Goal: Task Accomplishment & Management: Manage account settings

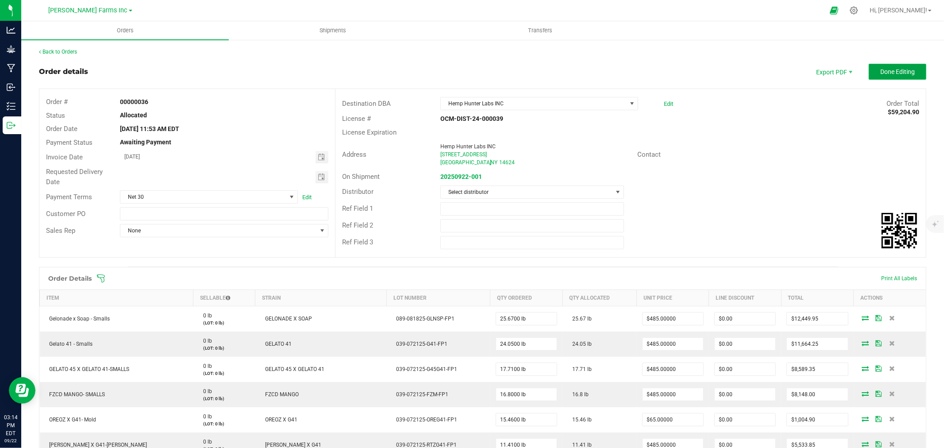
click at [887, 73] on span "Done Editing" at bounding box center [897, 71] width 35 height 7
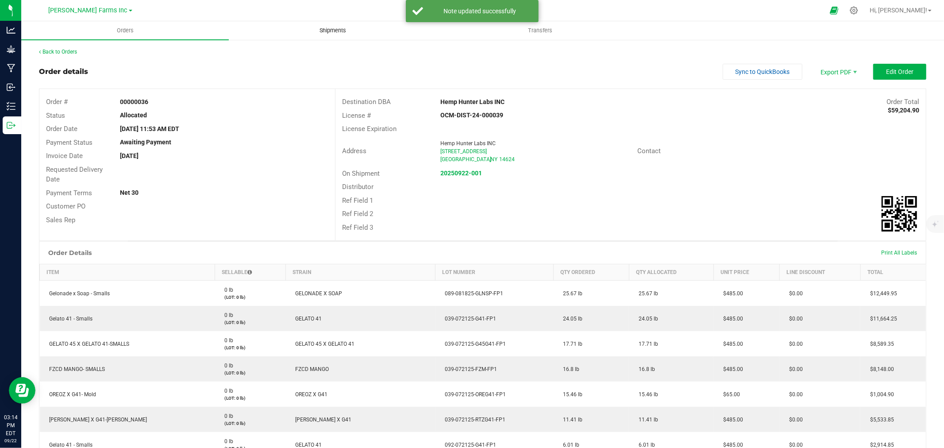
click at [342, 30] on span "Shipments" at bounding box center [333, 31] width 50 height 8
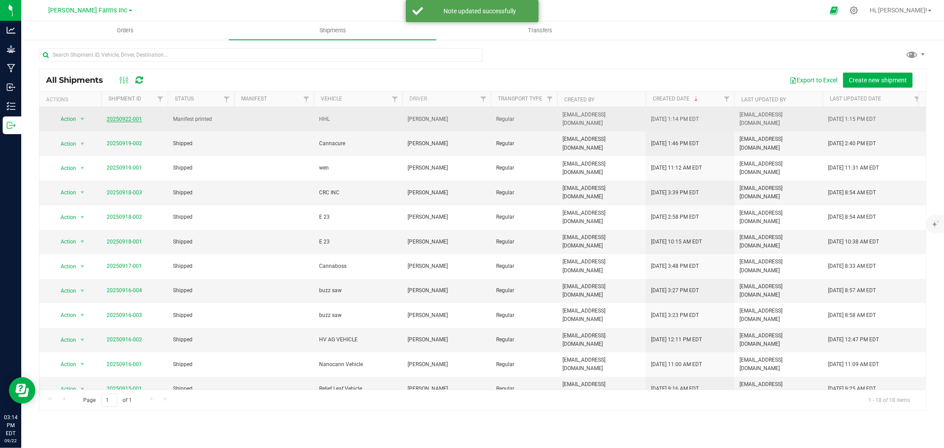
click at [123, 116] on link "20250922-001" at bounding box center [124, 119] width 35 height 6
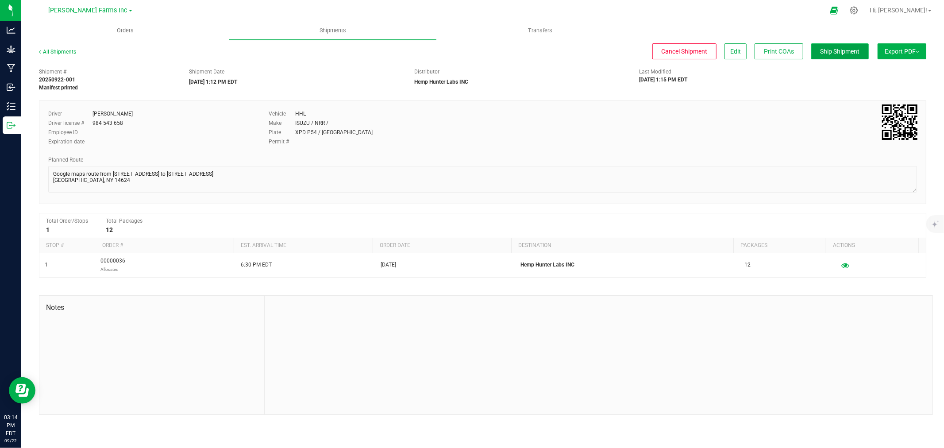
click at [824, 50] on span "Ship Shipment" at bounding box center [839, 51] width 39 height 7
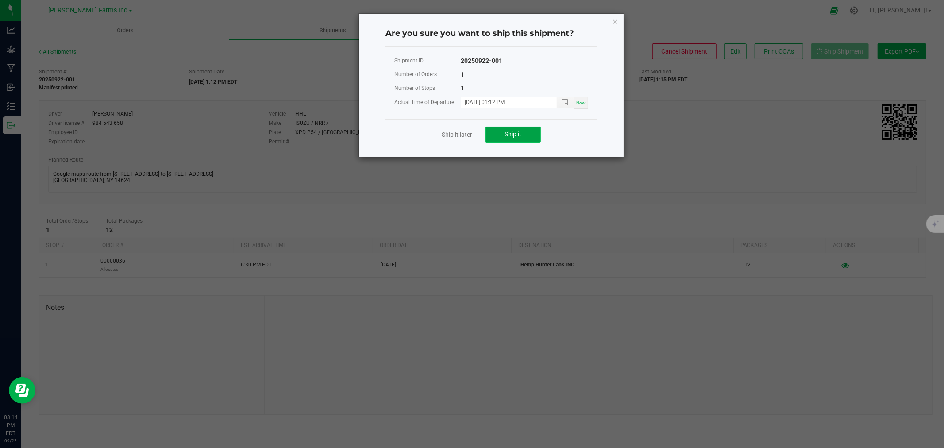
click at [518, 131] on span "Ship it" at bounding box center [513, 134] width 17 height 7
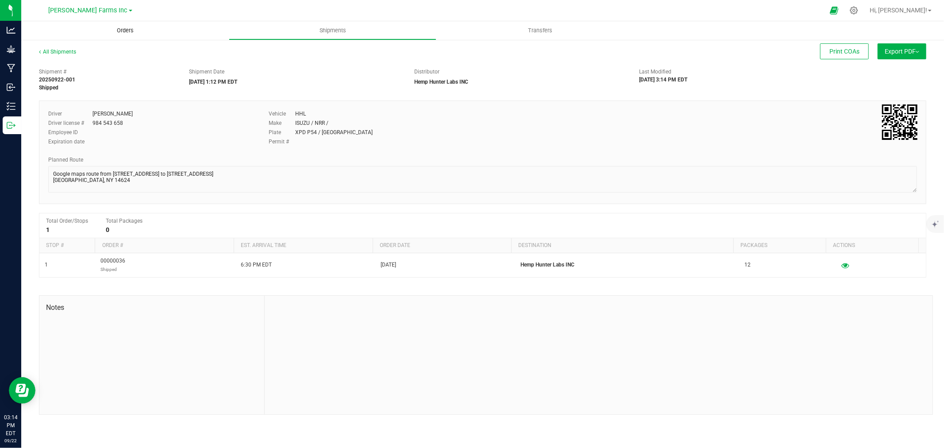
click at [122, 30] on span "Orders" at bounding box center [125, 31] width 41 height 8
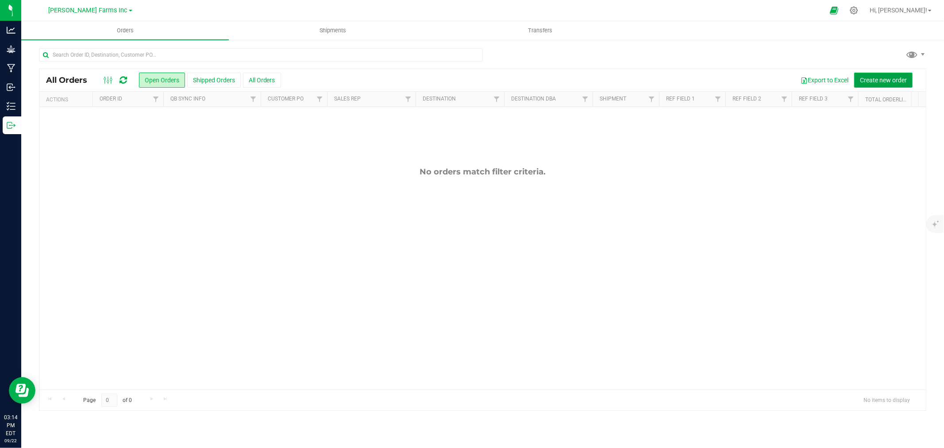
click at [884, 80] on span "Create new order" at bounding box center [883, 80] width 47 height 7
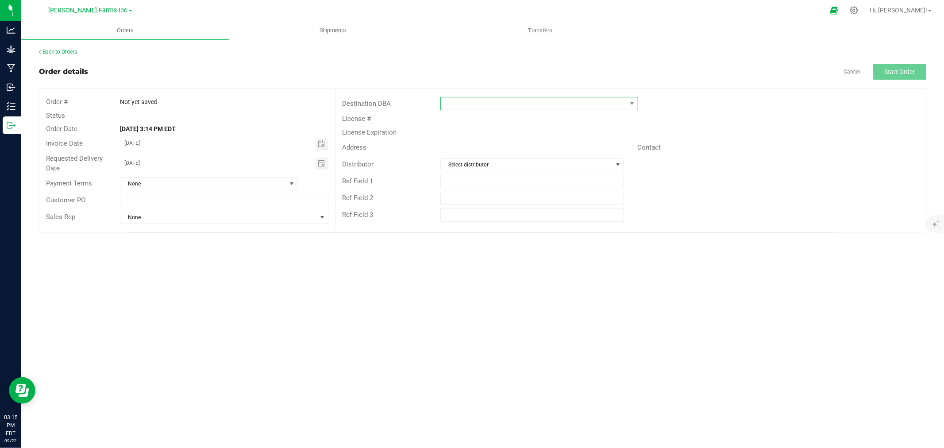
click at [553, 108] on span at bounding box center [534, 103] width 186 height 12
type input "pion"
click at [517, 145] on li "Pioneer Plant Tech" at bounding box center [539, 141] width 197 height 15
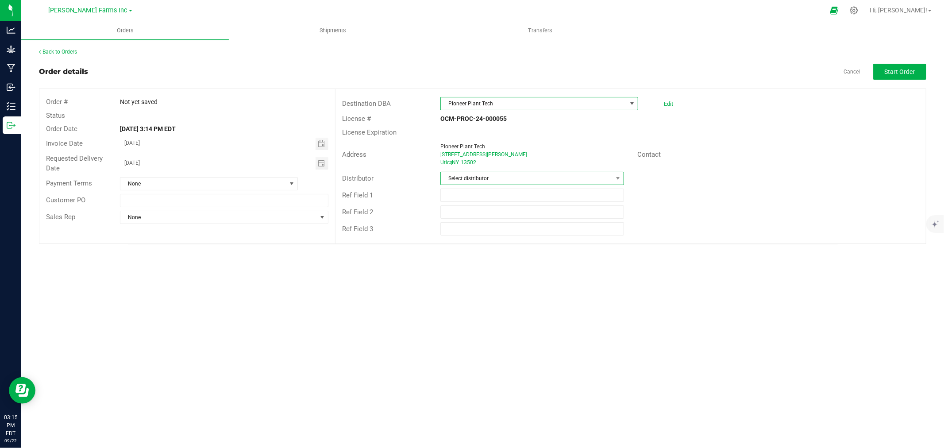
click at [503, 178] on span "Select distributor" at bounding box center [527, 178] width 172 height 12
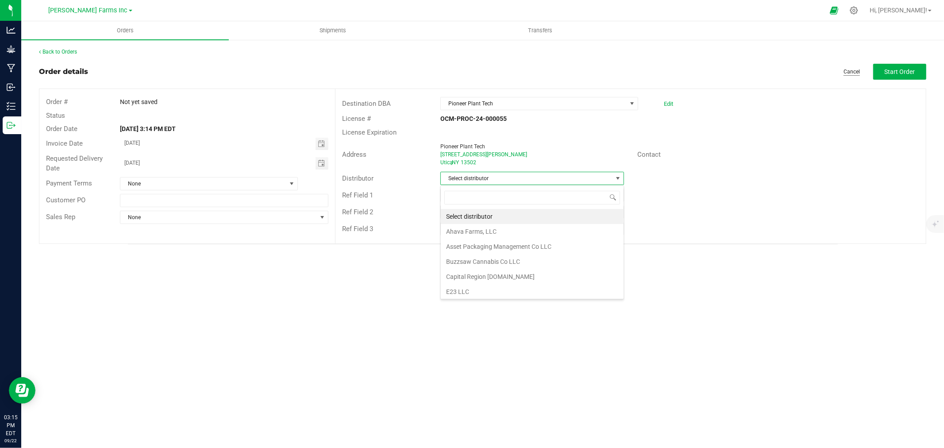
click at [850, 74] on link "Cancel" at bounding box center [852, 72] width 16 height 8
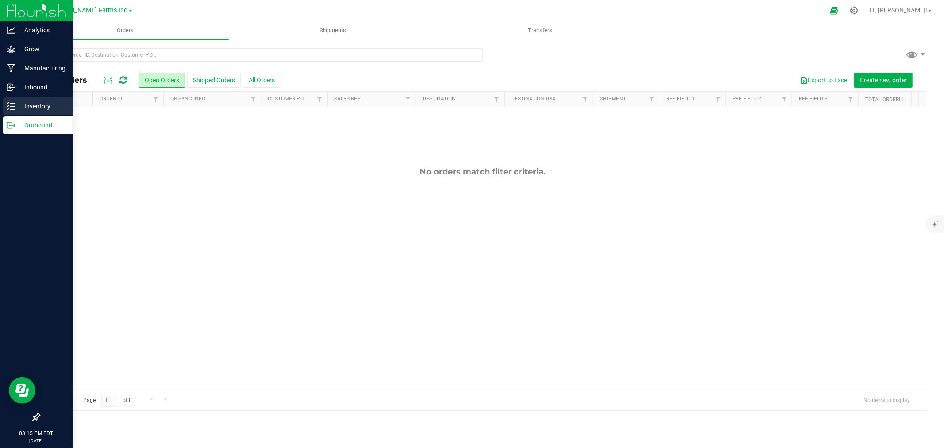
click at [37, 107] on p "Inventory" at bounding box center [41, 106] width 53 height 11
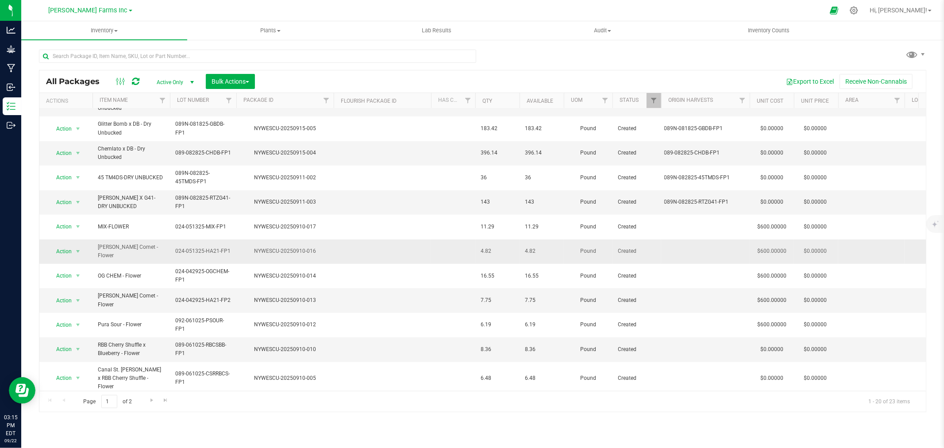
scroll to position [201, 0]
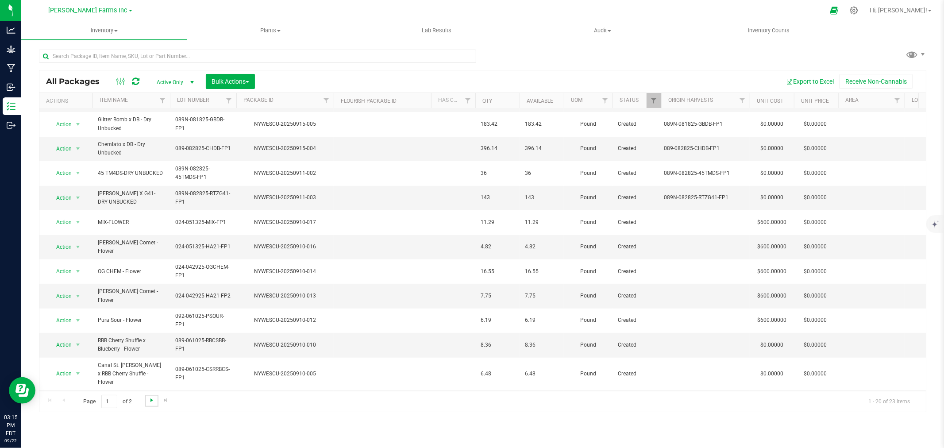
click at [148, 401] on span "Go to the next page" at bounding box center [151, 400] width 7 height 7
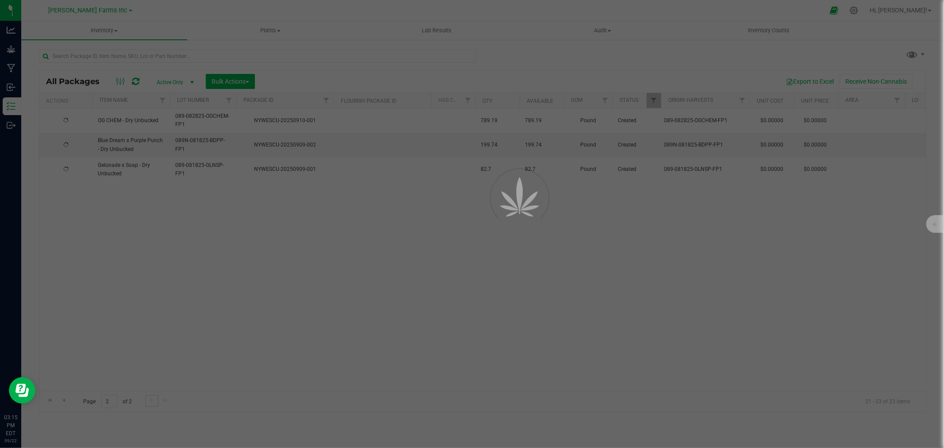
scroll to position [0, 0]
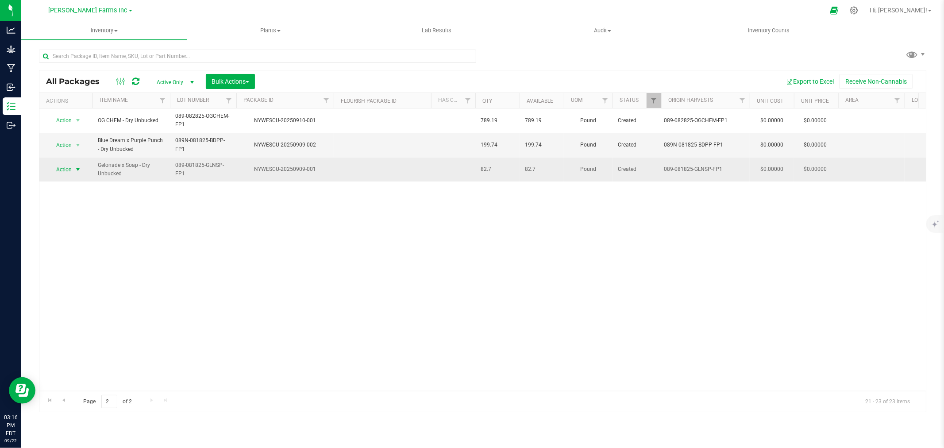
click at [61, 171] on span "Action" at bounding box center [60, 169] width 24 height 12
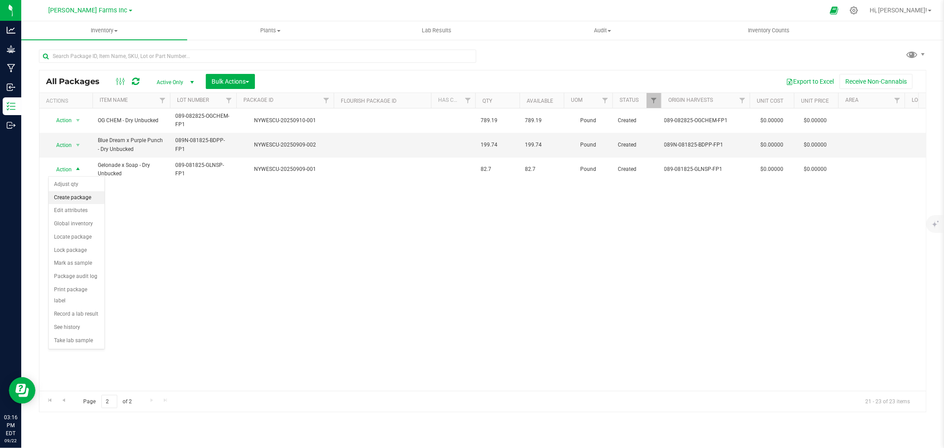
click at [81, 200] on li "Create package" at bounding box center [77, 197] width 56 height 13
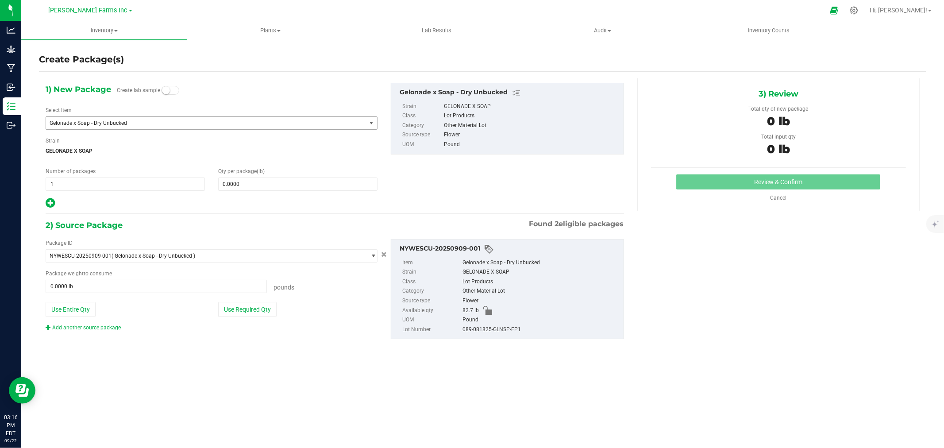
click at [150, 123] on span "Gelonade x Soap - Dry Unbucked" at bounding box center [200, 123] width 300 height 6
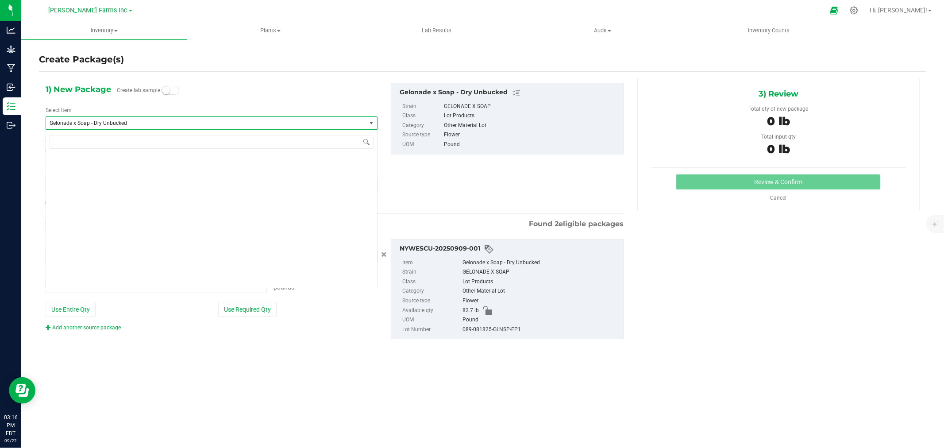
scroll to position [2478, 0]
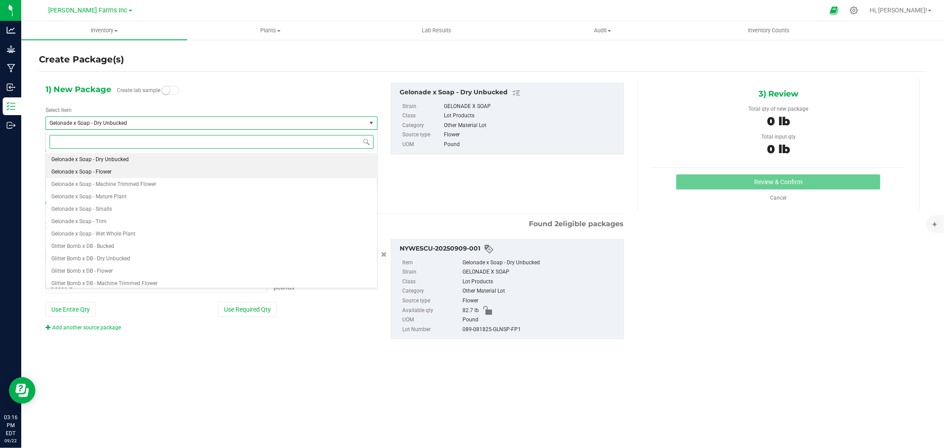
click at [130, 175] on li "Gelonade x Soap - Flower" at bounding box center [211, 172] width 331 height 12
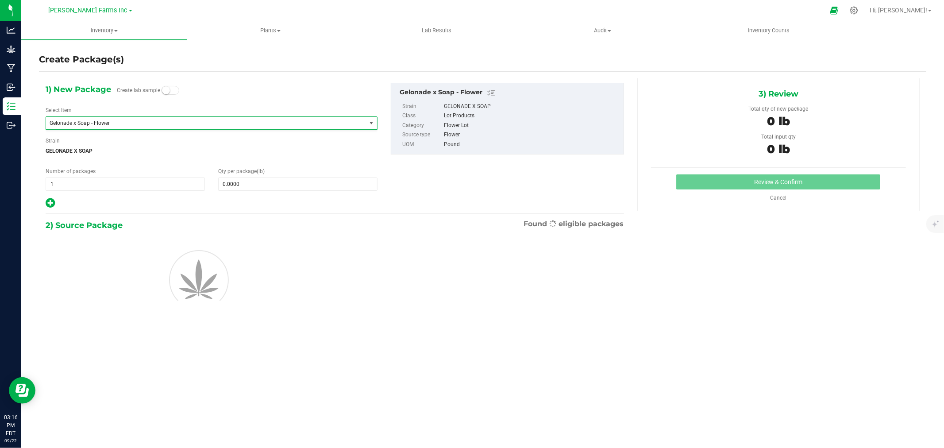
type input "0.0000"
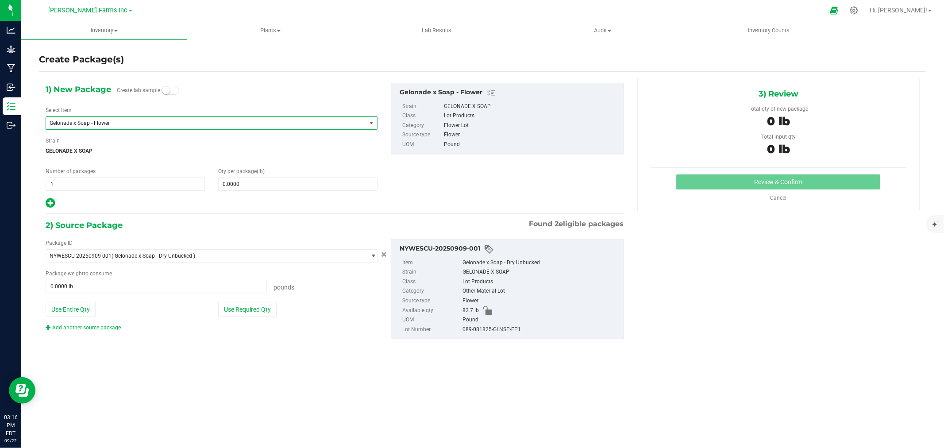
click at [214, 187] on div "Qty per package (lb) 0.0000 0" at bounding box center [298, 178] width 173 height 23
click at [227, 188] on span at bounding box center [297, 183] width 159 height 13
type input "15"
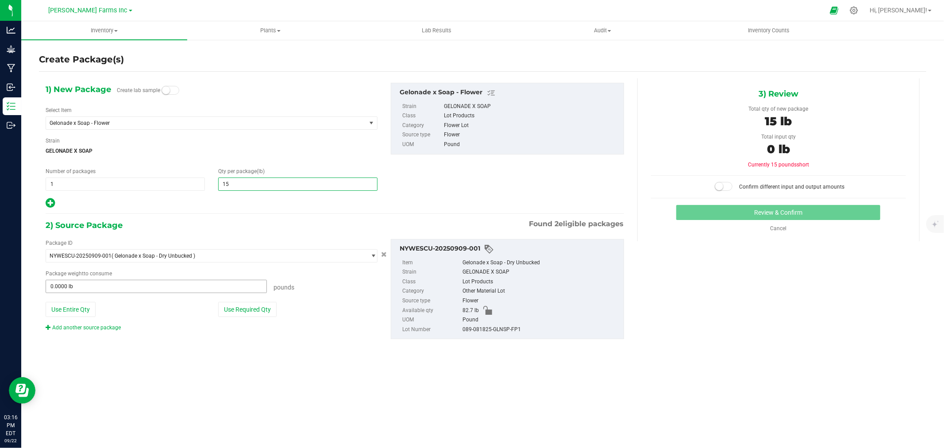
type input "15.0000"
click at [122, 285] on span at bounding box center [156, 286] width 221 height 13
type input "15"
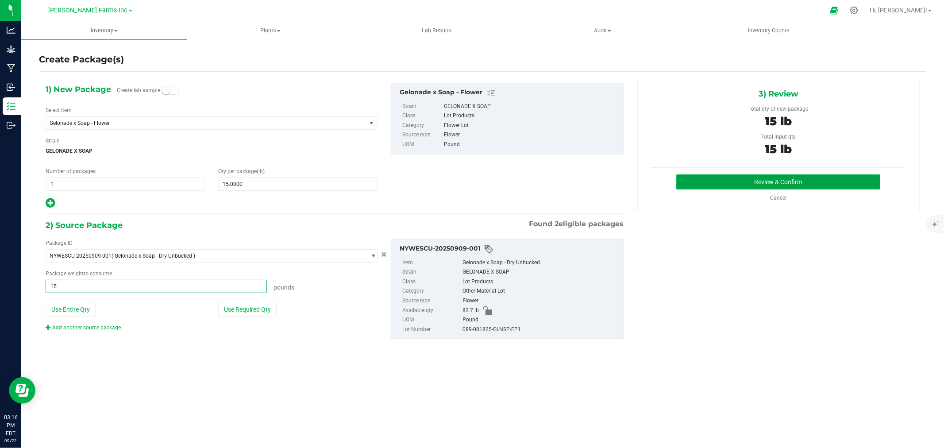
type input "15.0000 lb"
click at [780, 187] on button "Review & Confirm" at bounding box center [778, 181] width 204 height 15
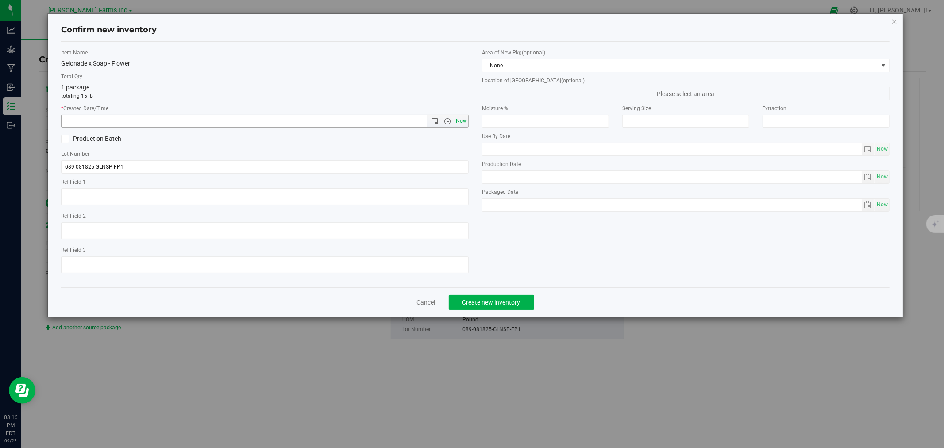
click at [455, 117] on span "Now" at bounding box center [461, 121] width 15 height 13
type input "[DATE] 3:16 PM"
click at [498, 302] on span "Create new inventory" at bounding box center [491, 302] width 58 height 7
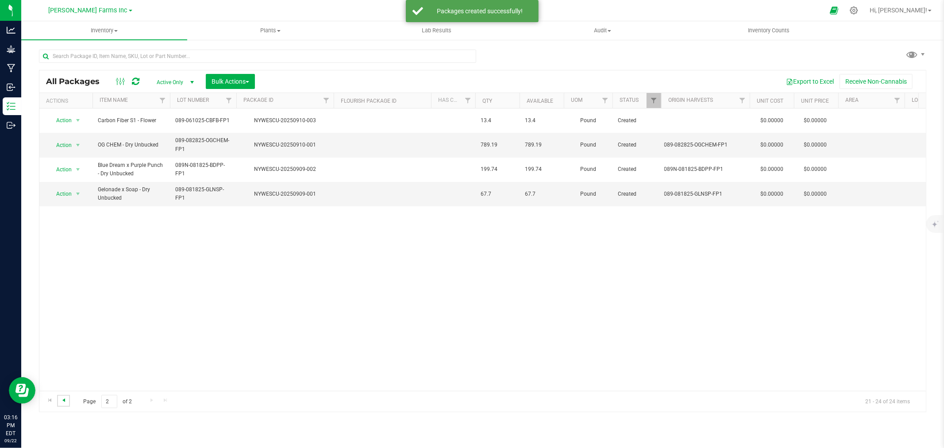
click at [62, 398] on span "Go to the previous page" at bounding box center [63, 400] width 7 height 7
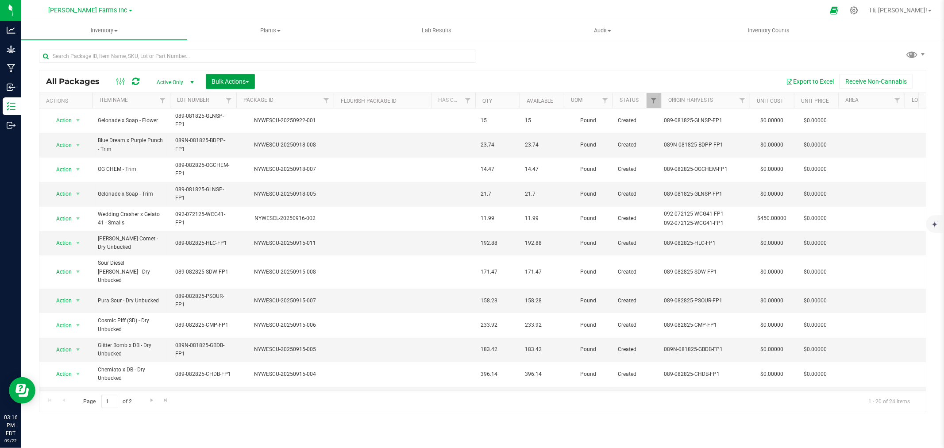
click at [232, 81] on span "Bulk Actions" at bounding box center [231, 81] width 38 height 7
click at [239, 113] on div "Add to outbound order" at bounding box center [247, 119] width 72 height 14
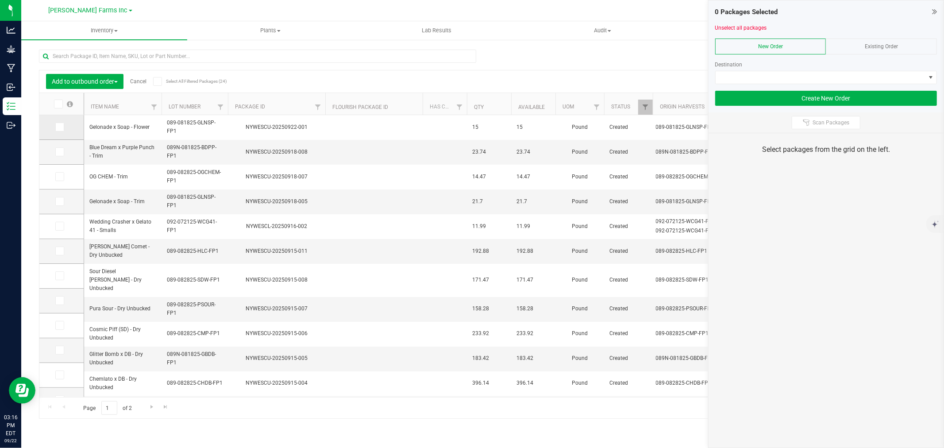
click at [66, 127] on label at bounding box center [61, 127] width 13 height 9
click at [0, 0] on input "checkbox" at bounding box center [0, 0] width 0 height 0
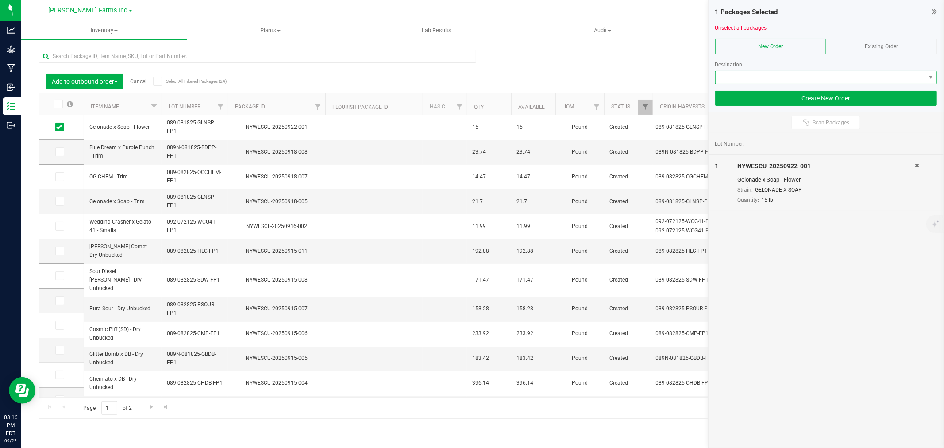
click at [829, 71] on span at bounding box center [821, 77] width 210 height 12
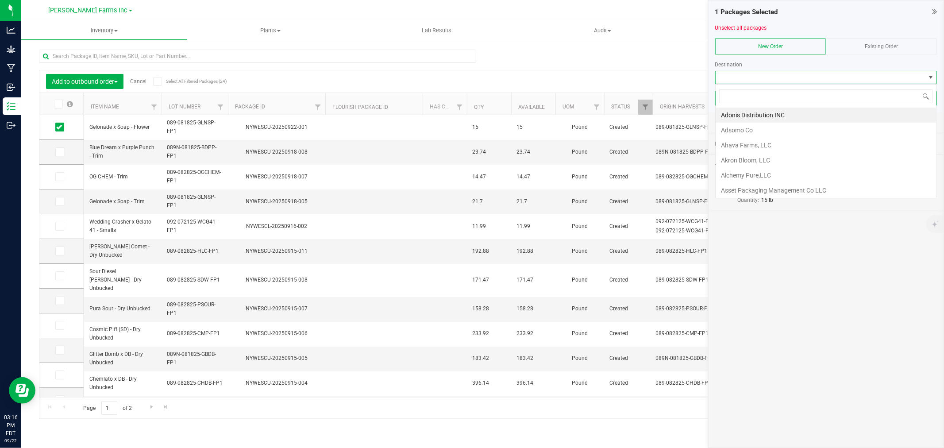
scroll to position [13, 222]
type input "pion"
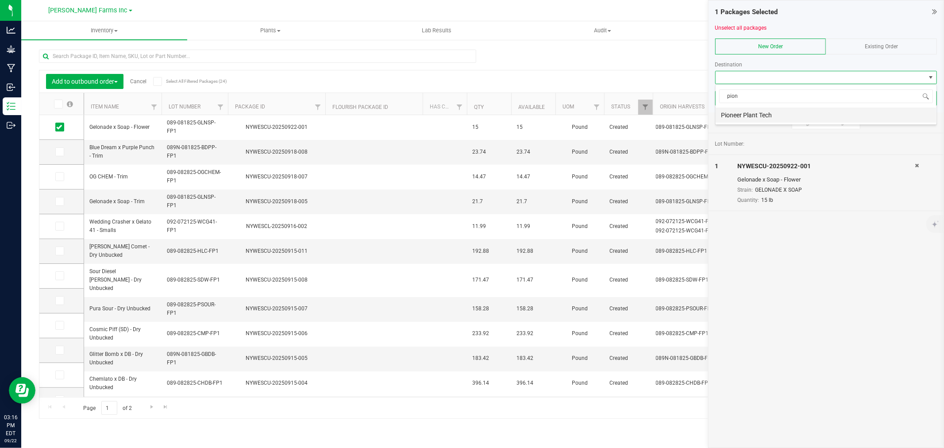
click at [789, 116] on li "Pioneer Plant Tech" at bounding box center [826, 115] width 221 height 15
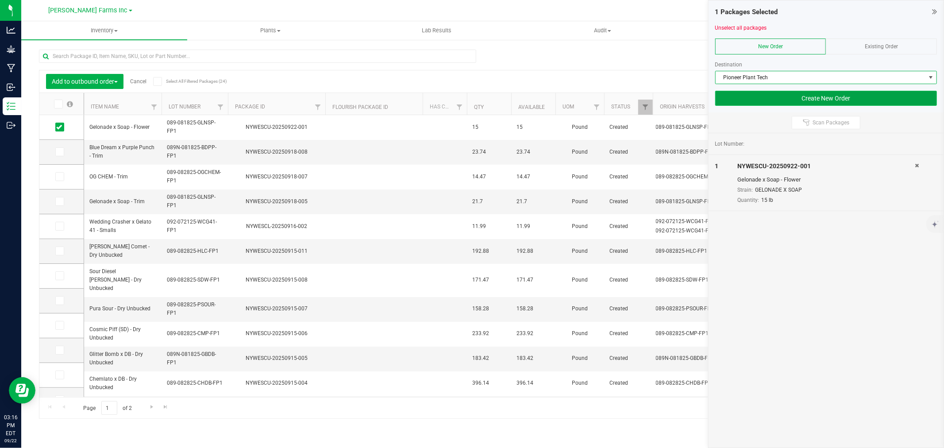
click at [838, 102] on button "Create New Order" at bounding box center [826, 98] width 222 height 15
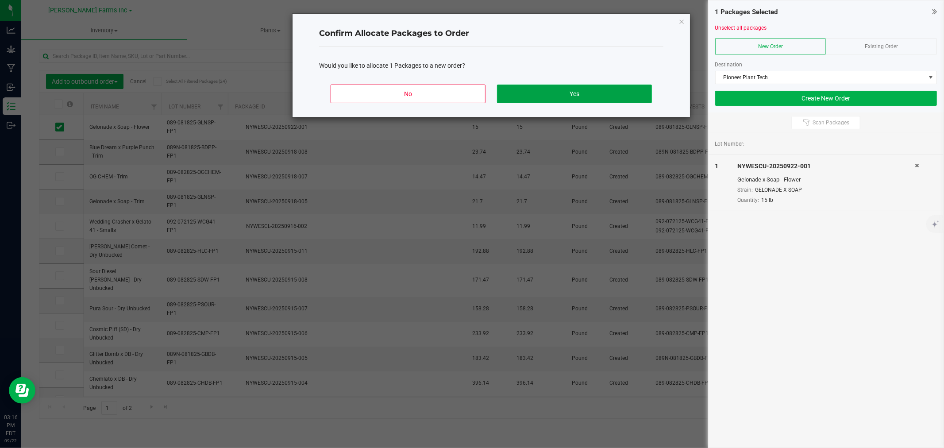
click at [576, 89] on button "Yes" at bounding box center [574, 94] width 155 height 19
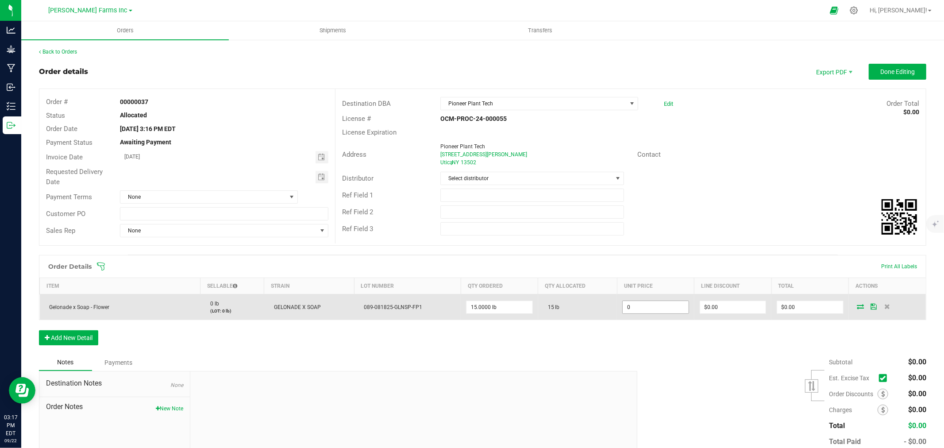
click at [663, 307] on input "0" at bounding box center [655, 307] width 65 height 12
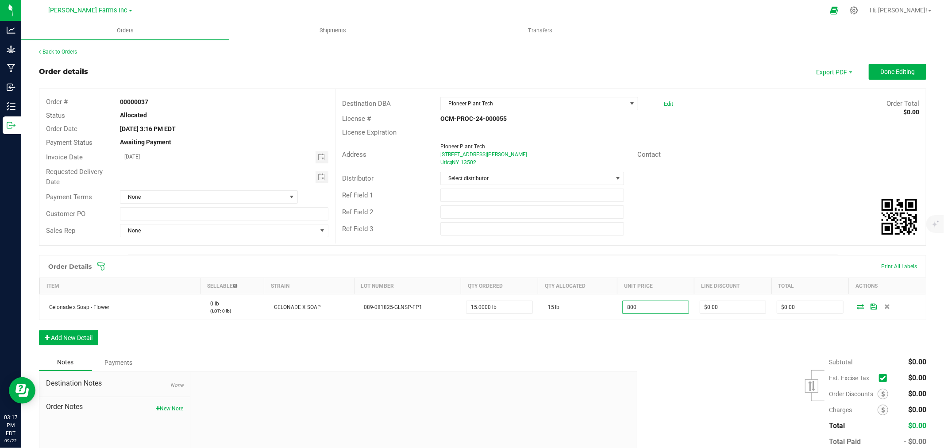
type input "$800.00000"
type input "$12,000.00"
click at [654, 353] on div "Order Details Print All Labels Item Sellable Strain Lot Number Qty Ordered Qty …" at bounding box center [482, 304] width 887 height 99
click at [880, 378] on icon at bounding box center [883, 378] width 6 height 0
click at [0, 0] on input "checkbox" at bounding box center [0, 0] width 0 height 0
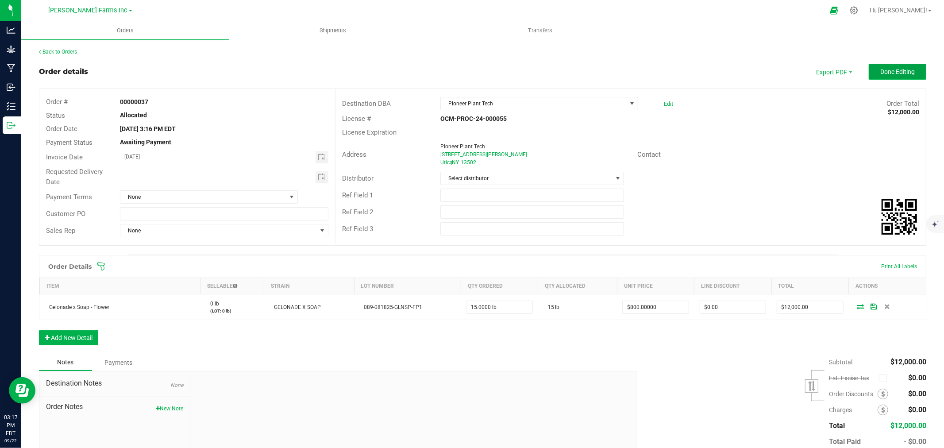
click at [887, 76] on button "Done Editing" at bounding box center [898, 72] width 58 height 16
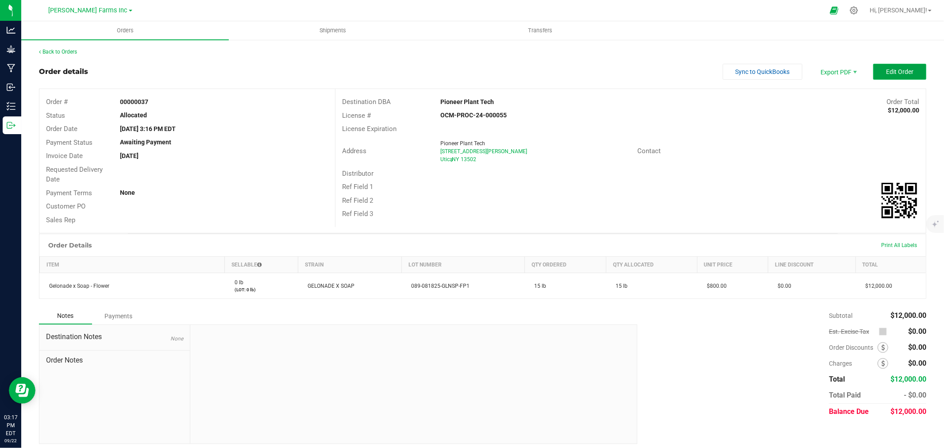
click at [895, 75] on button "Edit Order" at bounding box center [899, 72] width 53 height 16
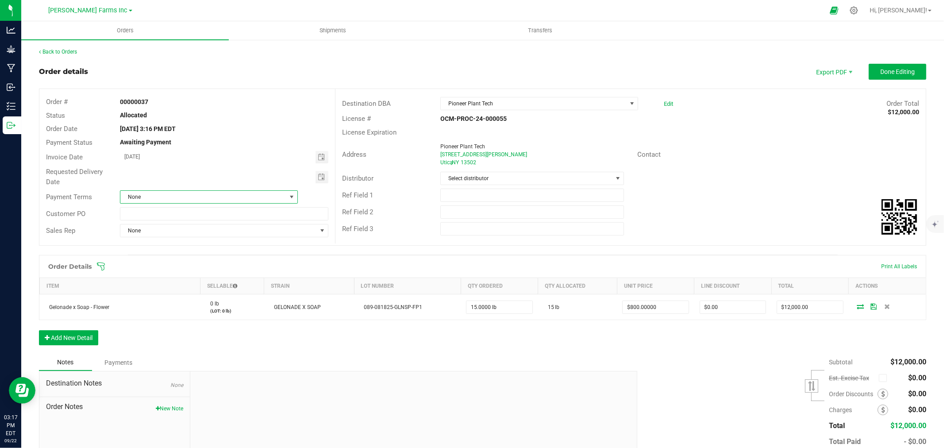
click at [174, 197] on span "None" at bounding box center [203, 197] width 166 height 12
click at [189, 251] on li "Cash on Delivery" at bounding box center [208, 250] width 176 height 15
click at [892, 73] on span "Done Editing" at bounding box center [897, 71] width 35 height 7
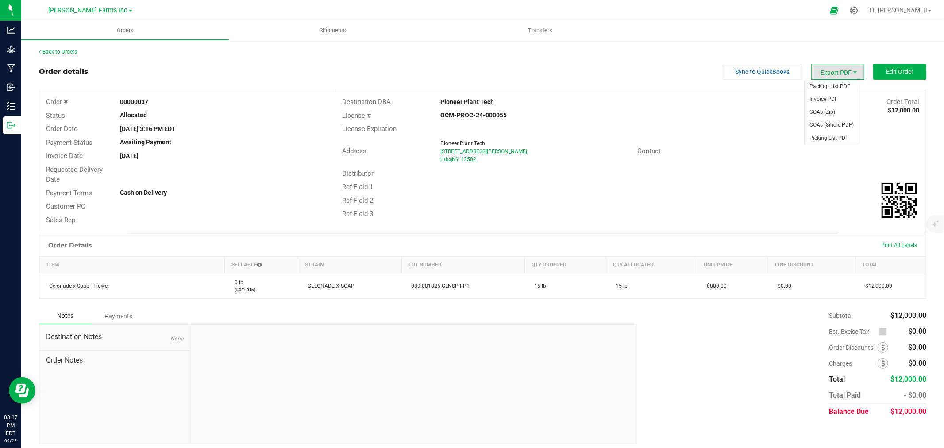
click at [824, 73] on span "Export PDF" at bounding box center [837, 72] width 53 height 16
click at [828, 102] on span "Invoice PDF" at bounding box center [832, 99] width 55 height 13
